Goal: Task Accomplishment & Management: Manage account settings

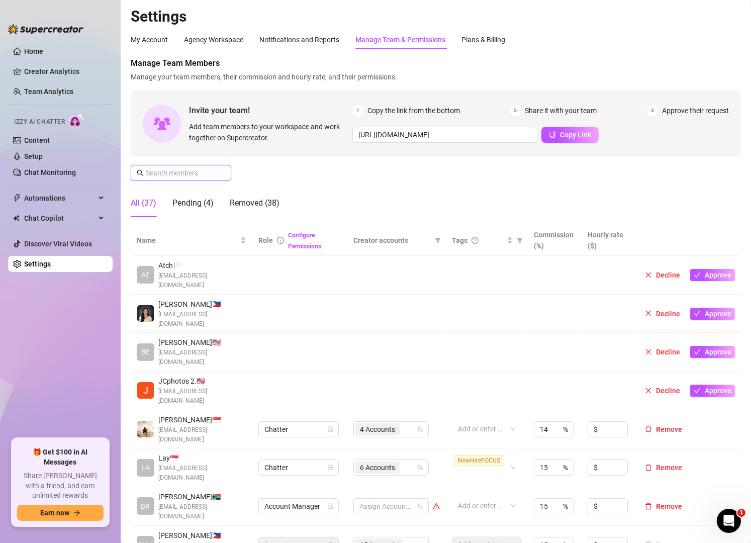
click at [202, 173] on input "text" at bounding box center [181, 172] width 71 height 11
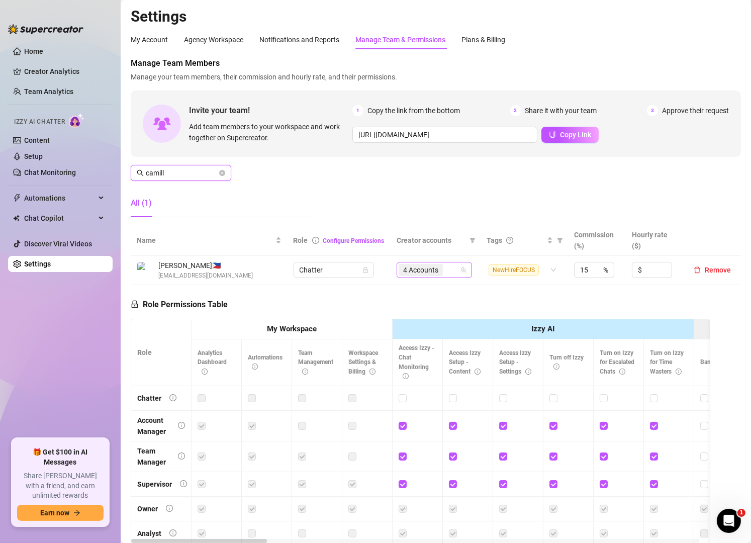
click at [441, 270] on div "4 Accounts" at bounding box center [429, 270] width 61 height 14
type input "camill"
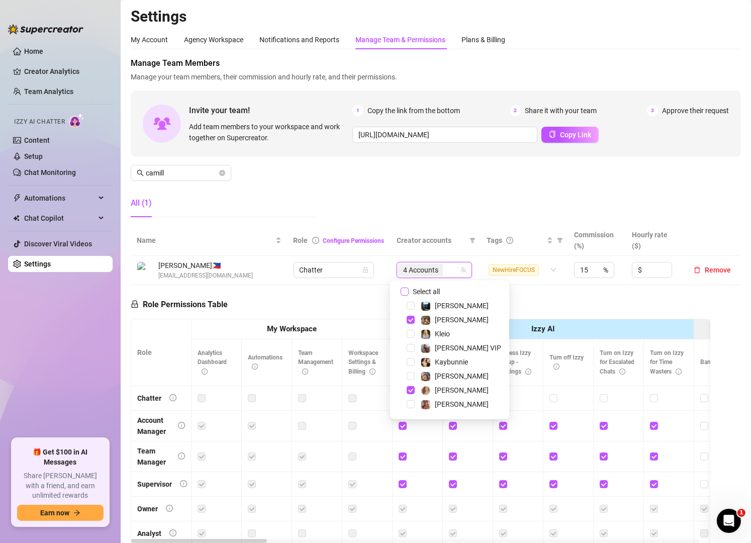
click at [416, 294] on span "Select all" at bounding box center [426, 291] width 35 height 11
click at [409, 294] on input "Select all" at bounding box center [405, 292] width 8 height 8
click at [416, 294] on span "Select all" at bounding box center [426, 291] width 35 height 11
click at [409, 294] on input "Select all" at bounding box center [405, 292] width 8 height 8
checkbox input "false"
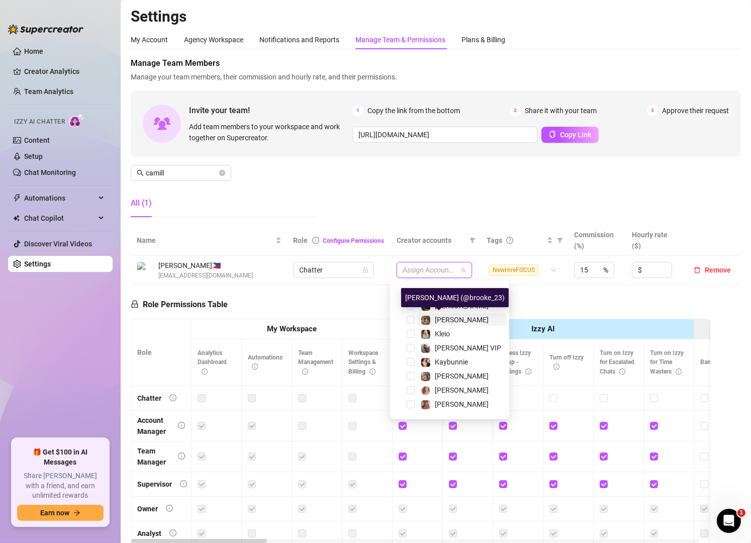
click at [426, 322] on img at bounding box center [425, 320] width 9 height 9
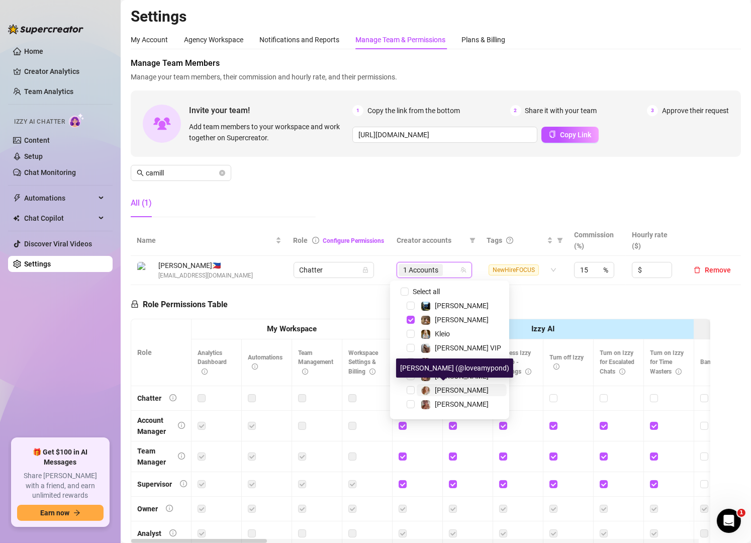
click at [440, 386] on span "[PERSON_NAME]" at bounding box center [462, 390] width 54 height 8
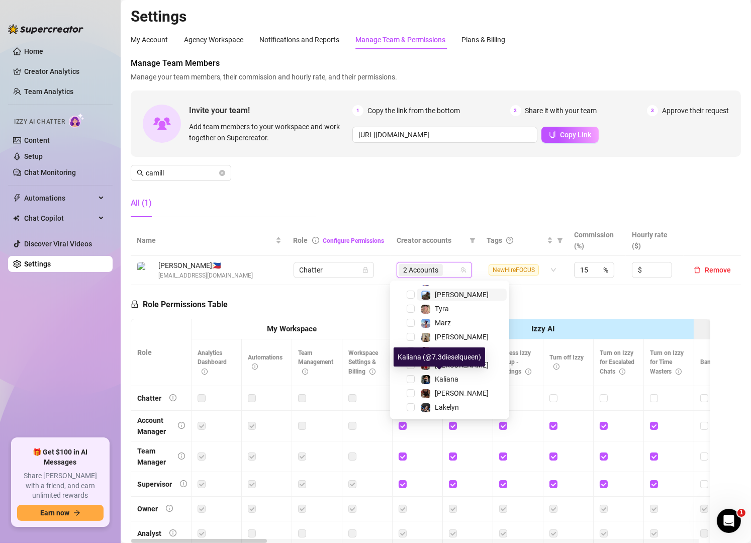
scroll to position [138, 0]
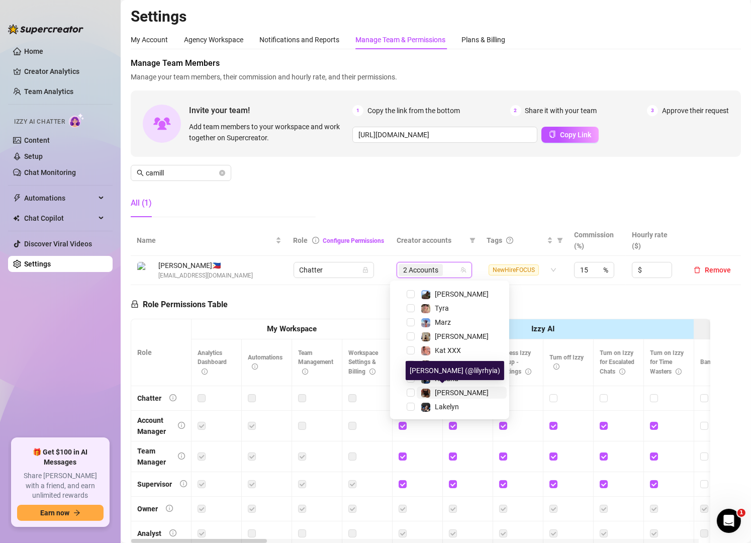
click at [441, 393] on span "[PERSON_NAME]" at bounding box center [462, 393] width 54 height 8
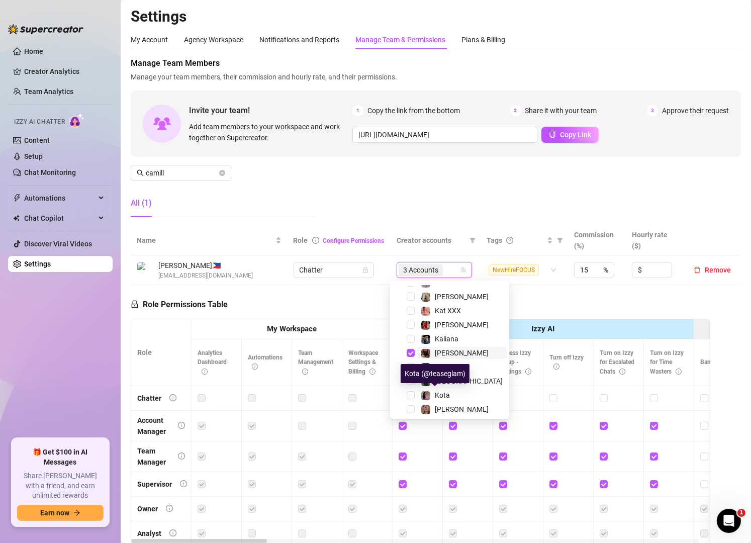
scroll to position [181, 0]
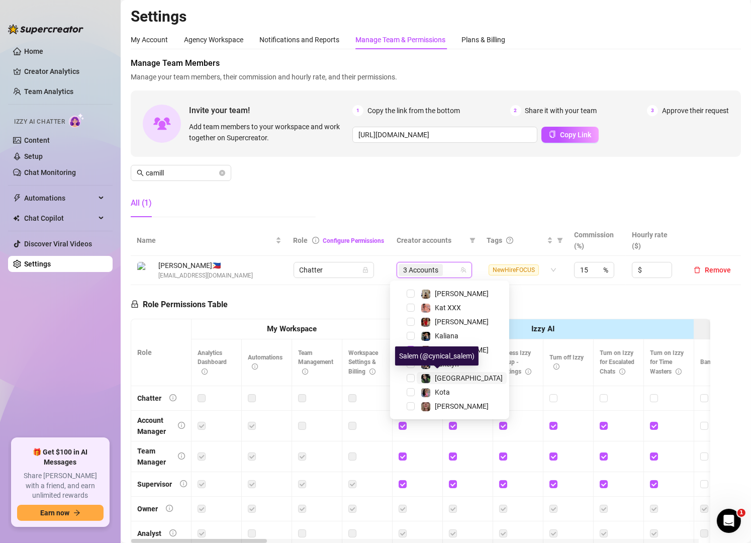
click at [428, 374] on img at bounding box center [425, 378] width 9 height 9
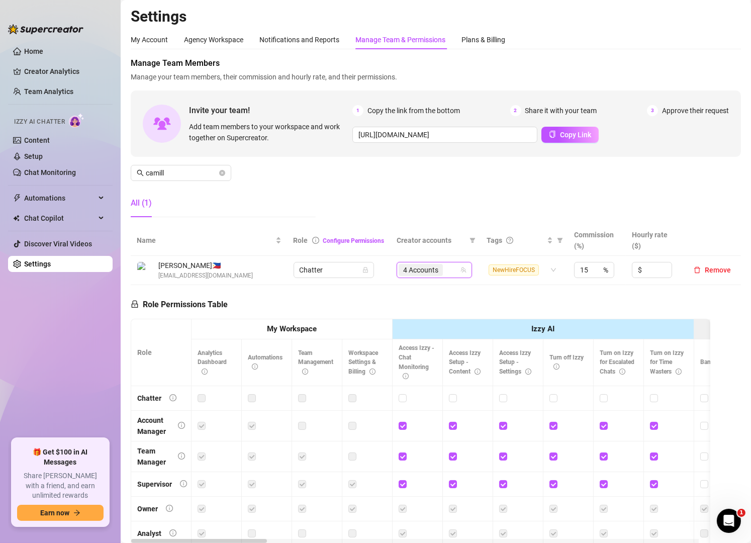
click at [423, 188] on div "Manage Team Members Manage your team members, their commission and hourly rate,…" at bounding box center [436, 141] width 610 height 168
click at [173, 176] on input "camill" at bounding box center [181, 172] width 71 height 11
click at [448, 273] on div "4 Accounts" at bounding box center [434, 270] width 61 height 14
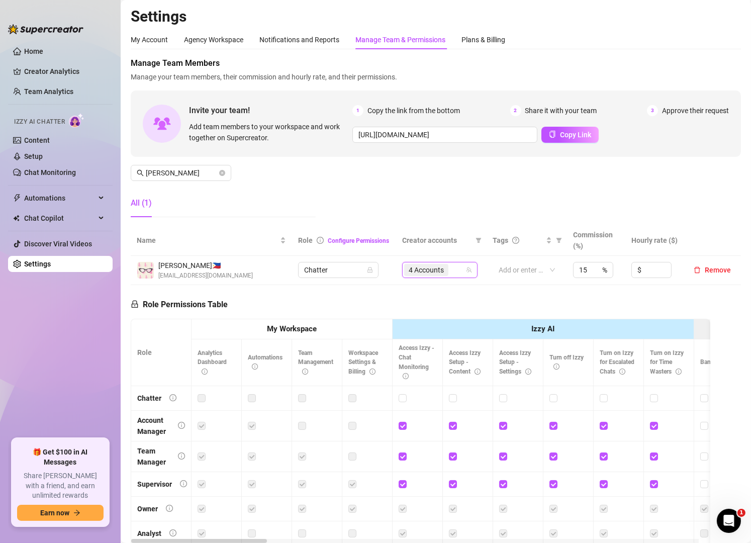
click at [434, 195] on div "Manage Team Members Manage your team members, their commission and hourly rate,…" at bounding box center [436, 141] width 610 height 168
click at [159, 174] on input "[PERSON_NAME]" at bounding box center [181, 172] width 71 height 11
click at [448, 273] on div "5 Accounts" at bounding box center [434, 270] width 61 height 14
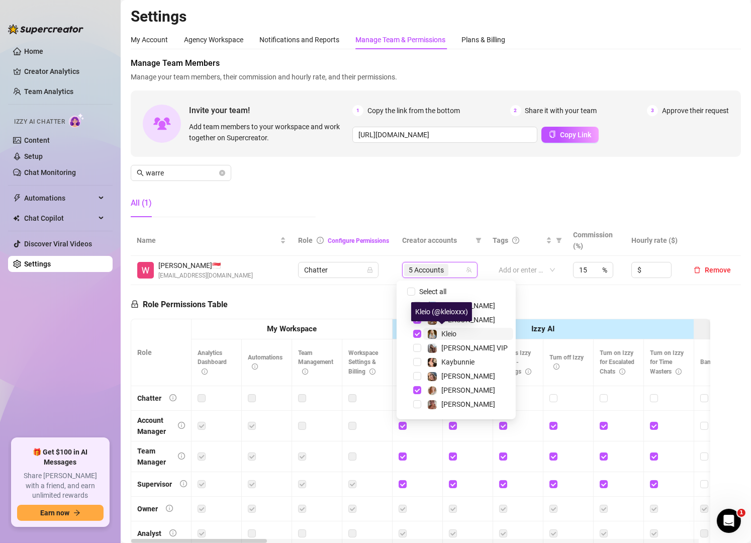
click at [434, 329] on span at bounding box center [432, 334] width 10 height 10
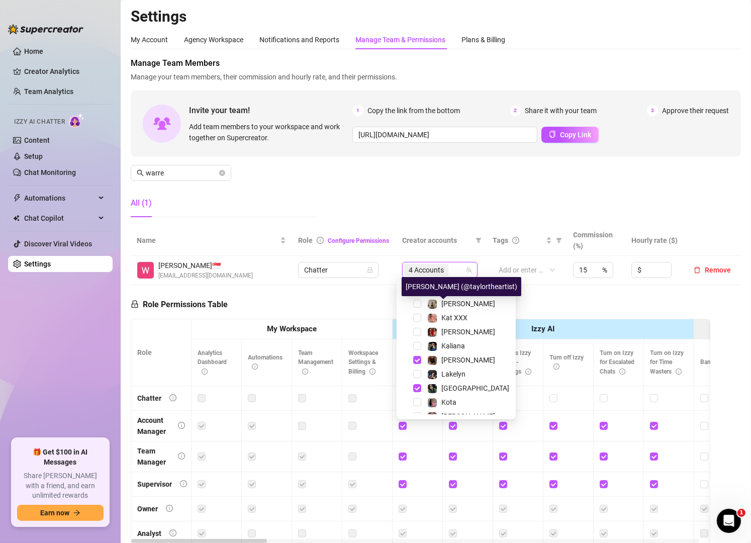
scroll to position [172, 0]
click at [352, 171] on div "Manage Team Members Manage your team members, their commission and hourly rate,…" at bounding box center [436, 141] width 610 height 168
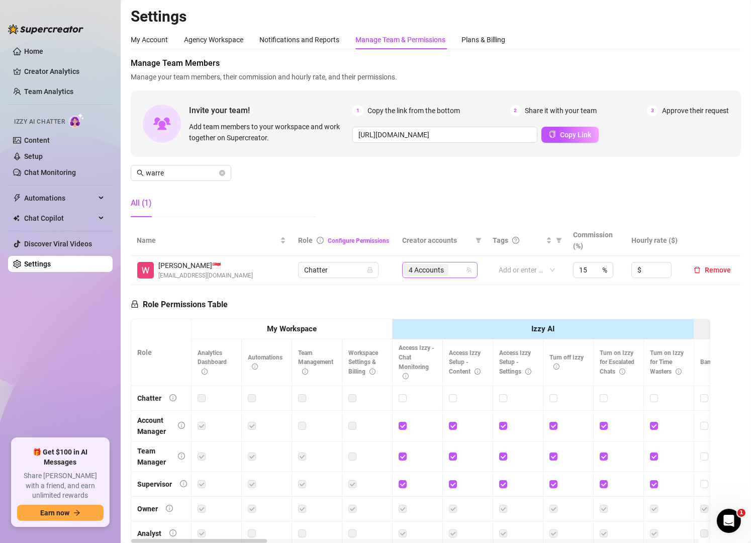
scroll to position [14, 0]
click at [455, 274] on div "4 Accounts" at bounding box center [434, 270] width 61 height 14
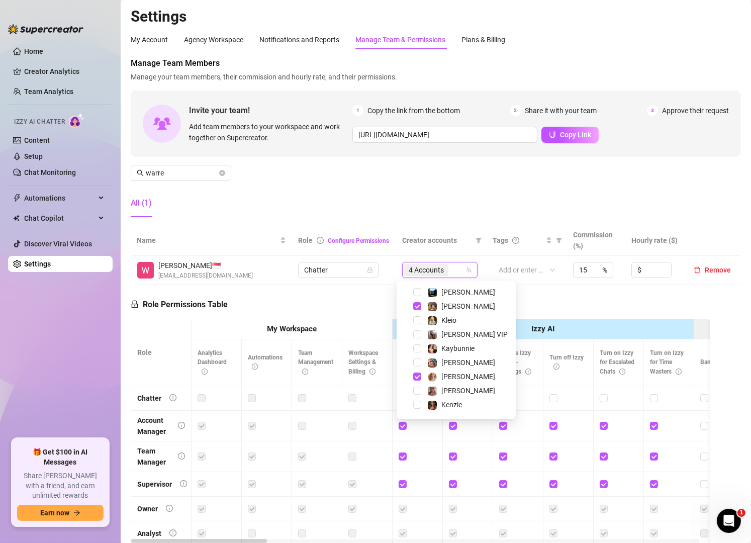
click at [449, 312] on div "[PERSON_NAME]" at bounding box center [456, 306] width 114 height 12
click at [445, 316] on span "Kleio" at bounding box center [448, 320] width 15 height 8
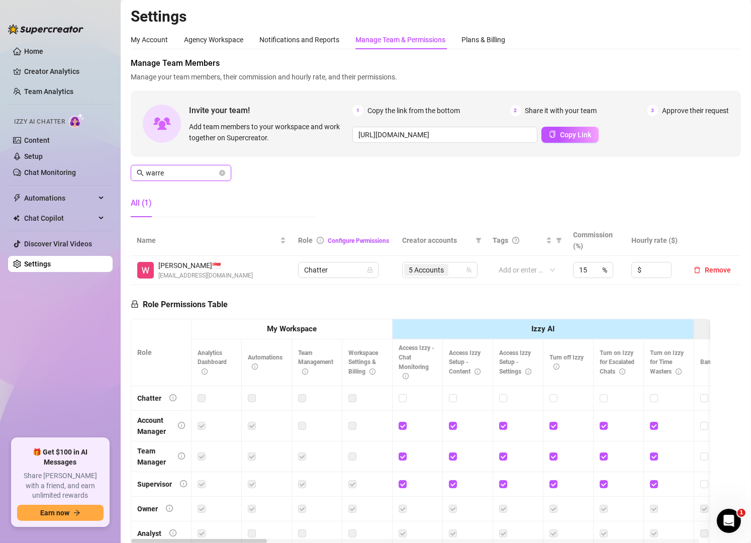
click at [196, 170] on input "warre" at bounding box center [181, 172] width 71 height 11
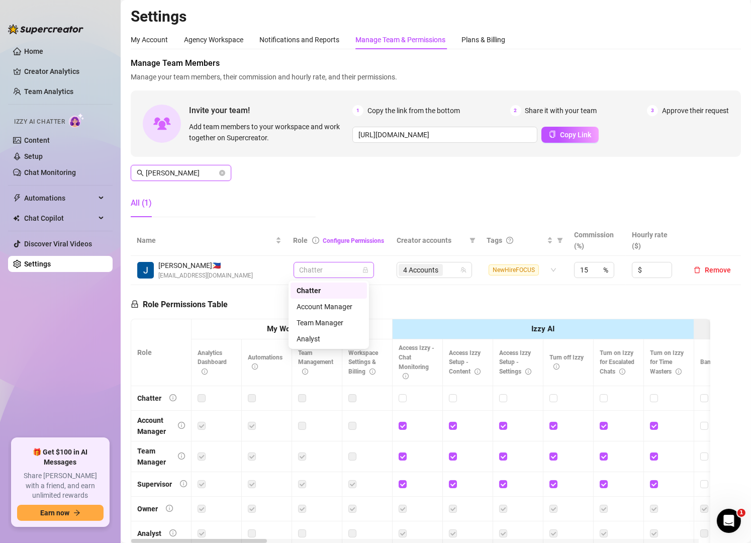
click at [339, 273] on span "Chatter" at bounding box center [334, 269] width 68 height 15
type input "[PERSON_NAME]"
click at [450, 269] on div "4 Accounts" at bounding box center [429, 270] width 61 height 14
click at [681, 192] on div "Manage Team Members Manage your team members, their commission and hourly rate,…" at bounding box center [436, 141] width 610 height 168
